Goal: Task Accomplishment & Management: Complete application form

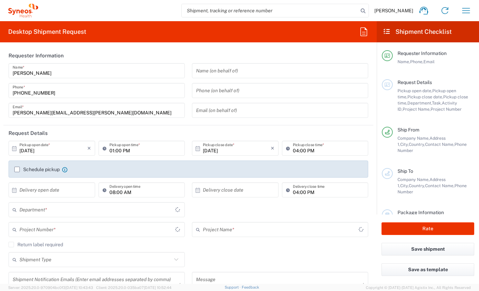
type input "[GEOGRAPHIC_DATA]"
type input "8350"
type input "[GEOGRAPHIC_DATA]"
type input "Syneos Health Clinical [GEOGRAPHIC_DATA]"
